Goal: Check status: Check status

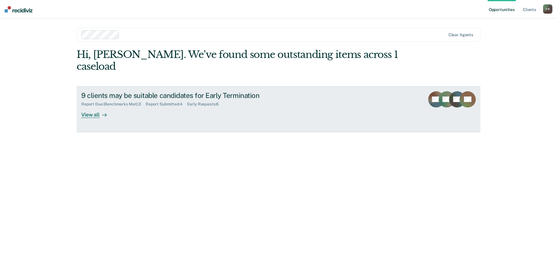
click at [85, 106] on link "9 clients may be suitable candidates for Early Termination Report Due (Benchmar…" at bounding box center [279, 109] width 404 height 46
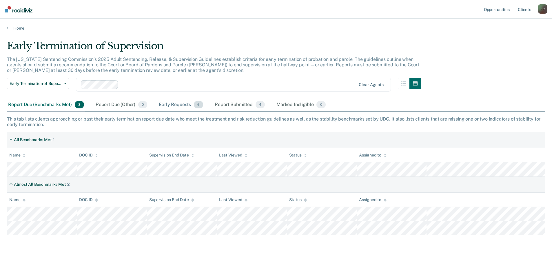
click at [189, 103] on div "Early Requests 6" at bounding box center [181, 105] width 47 height 13
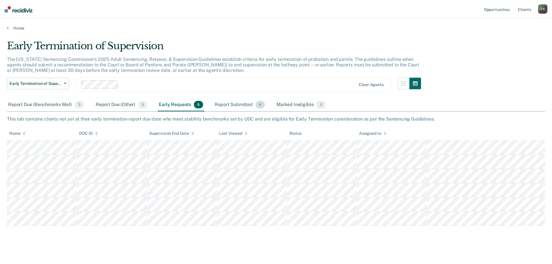
click at [244, 103] on div "Report Submitted 4" at bounding box center [240, 105] width 52 height 13
